Goal: Check status: Check status

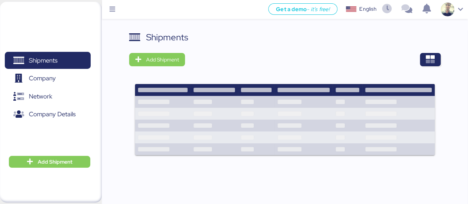
click at [199, 76] on div "Shipments Add Shipment" at bounding box center [284, 98] width 311 height 134
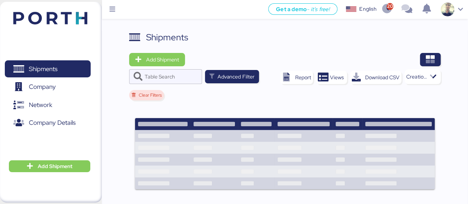
click at [233, 62] on div at bounding box center [315, 59] width 250 height 13
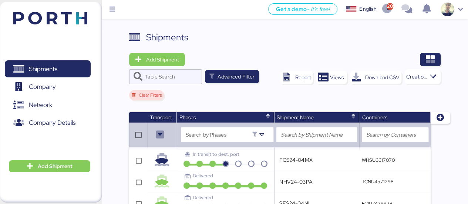
drag, startPoint x: 114, startPoint y: 127, endPoint x: 117, endPoint y: 137, distance: 10.8
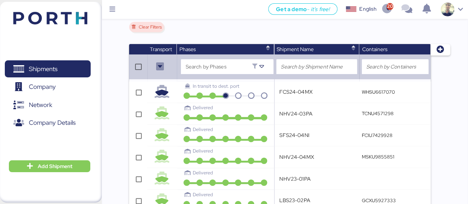
scroll to position [61, 0]
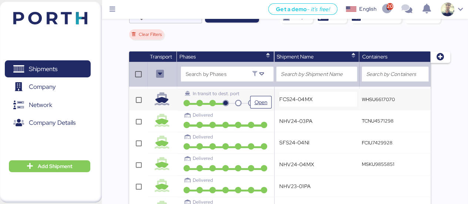
click at [221, 92] on span "In transit to dest. port" at bounding box center [216, 93] width 47 height 6
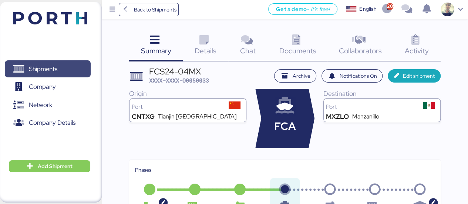
click at [47, 70] on span "Shipments" at bounding box center [43, 69] width 28 height 11
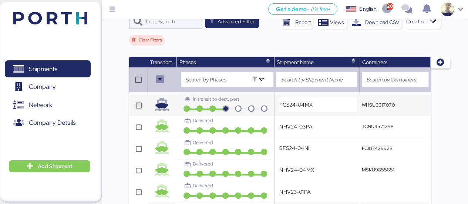
scroll to position [55, 0]
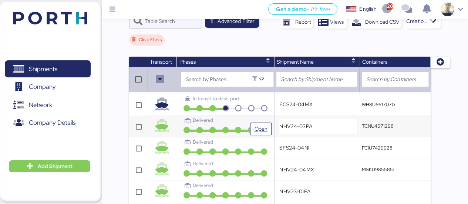
click at [214, 122] on div "Delivered" at bounding box center [225, 119] width 81 height 7
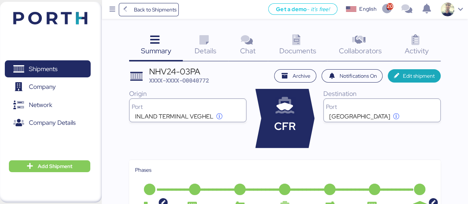
click at [207, 52] on span "Details" at bounding box center [205, 51] width 22 height 10
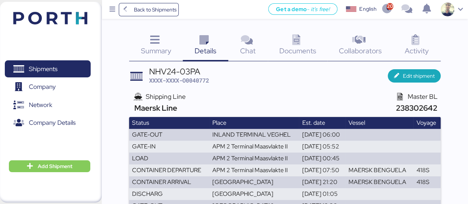
click at [216, 53] on span "Details" at bounding box center [205, 51] width 22 height 10
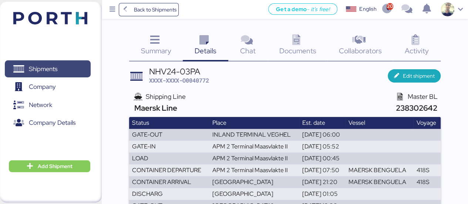
click at [44, 65] on span "Shipments" at bounding box center [43, 69] width 28 height 11
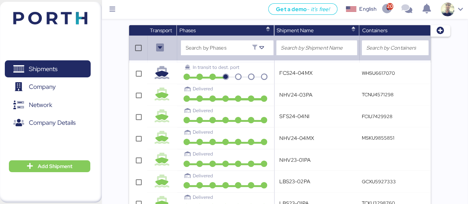
scroll to position [87, 0]
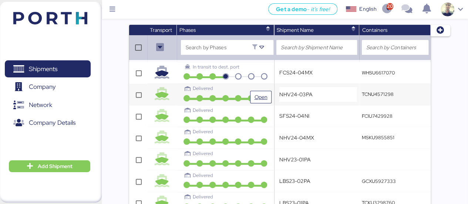
click at [205, 93] on div "Delivered" at bounding box center [225, 91] width 92 height 13
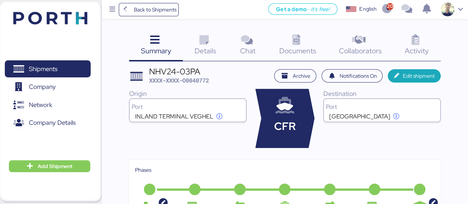
click at [292, 44] on icon at bounding box center [296, 40] width 16 height 11
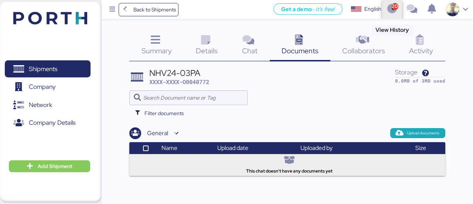
click at [392, 10] on icon "button" at bounding box center [392, 9] width 12 height 10
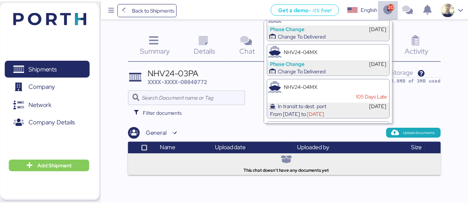
scroll to position [51, 0]
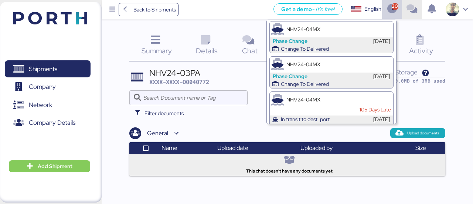
click at [417, 12] on icon "button" at bounding box center [412, 9] width 12 height 10
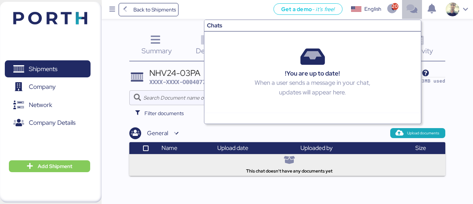
click at [412, 10] on icon "button" at bounding box center [412, 9] width 12 height 10
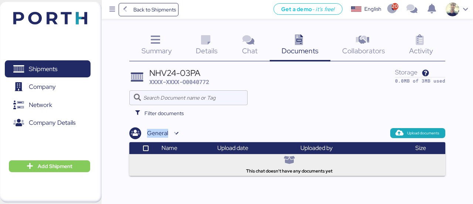
click at [254, 110] on div "Filter documents" at bounding box center [195, 112] width 132 height 13
click at [371, 135] on div "Upload documents" at bounding box center [314, 133] width 264 height 10
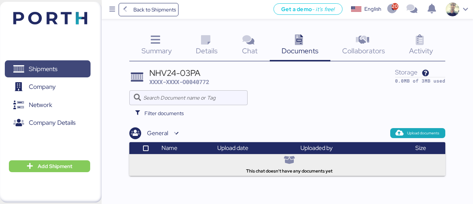
click at [49, 71] on span "Shipments" at bounding box center [43, 69] width 28 height 11
